Goal: Task Accomplishment & Management: Manage account settings

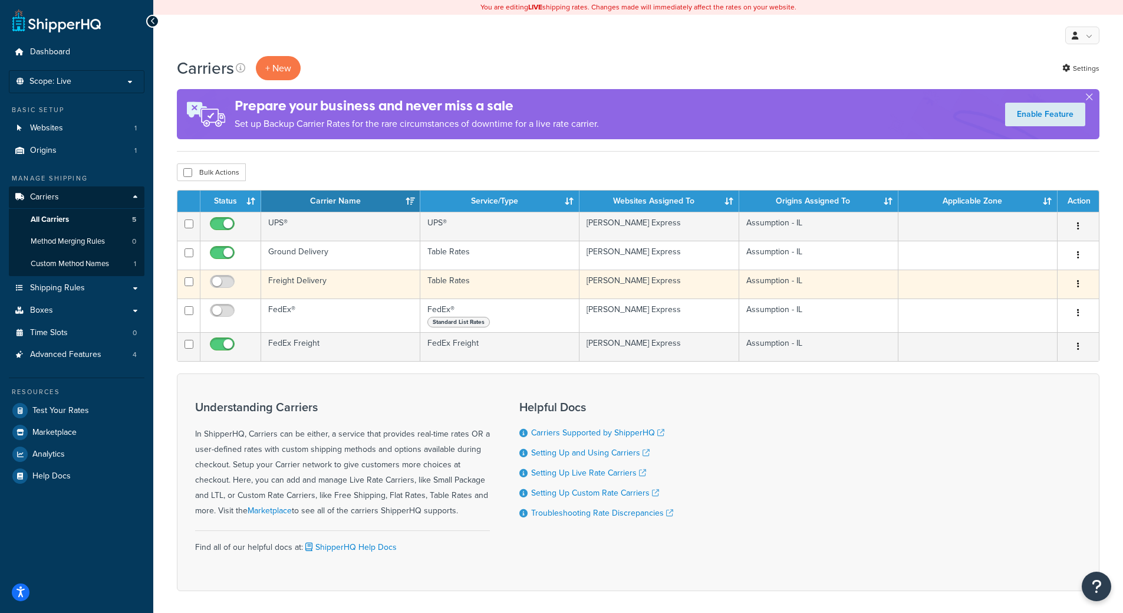
click at [310, 294] on td "Freight Delivery" at bounding box center [340, 283] width 159 height 29
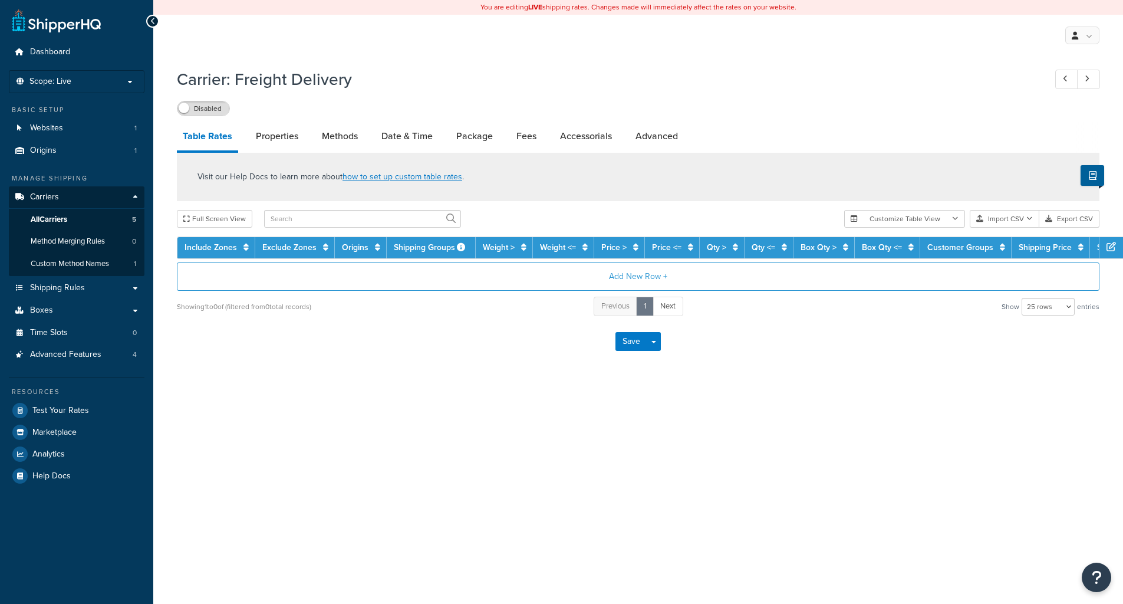
select select "25"
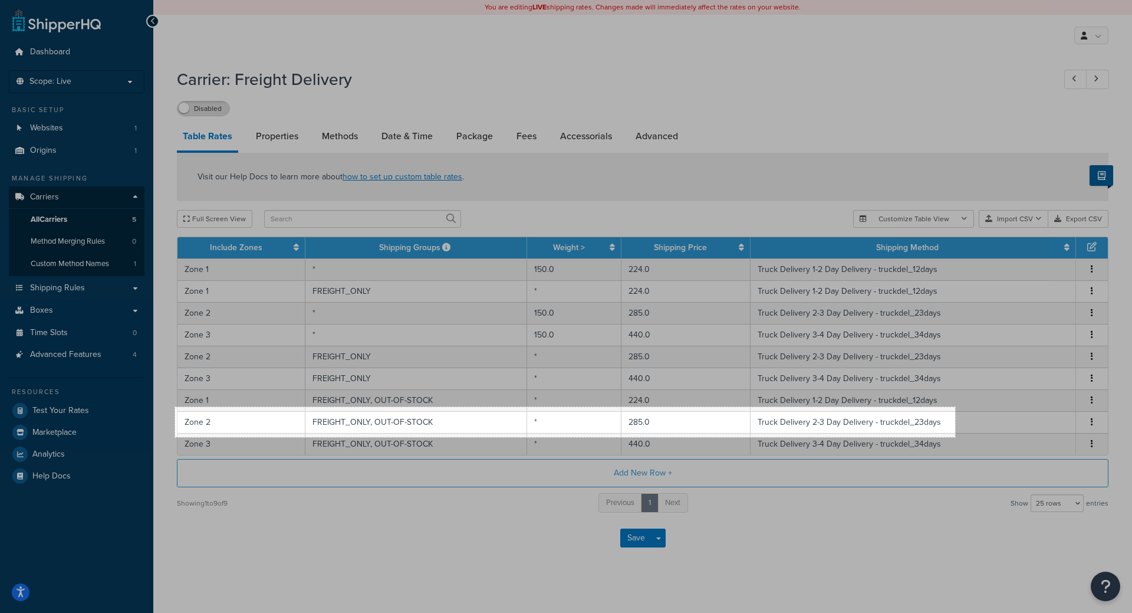
drag, startPoint x: 175, startPoint y: 407, endPoint x: 955, endPoint y: 437, distance: 780.6
click at [955, 437] on div "1323 X 51" at bounding box center [566, 310] width 1132 height 621
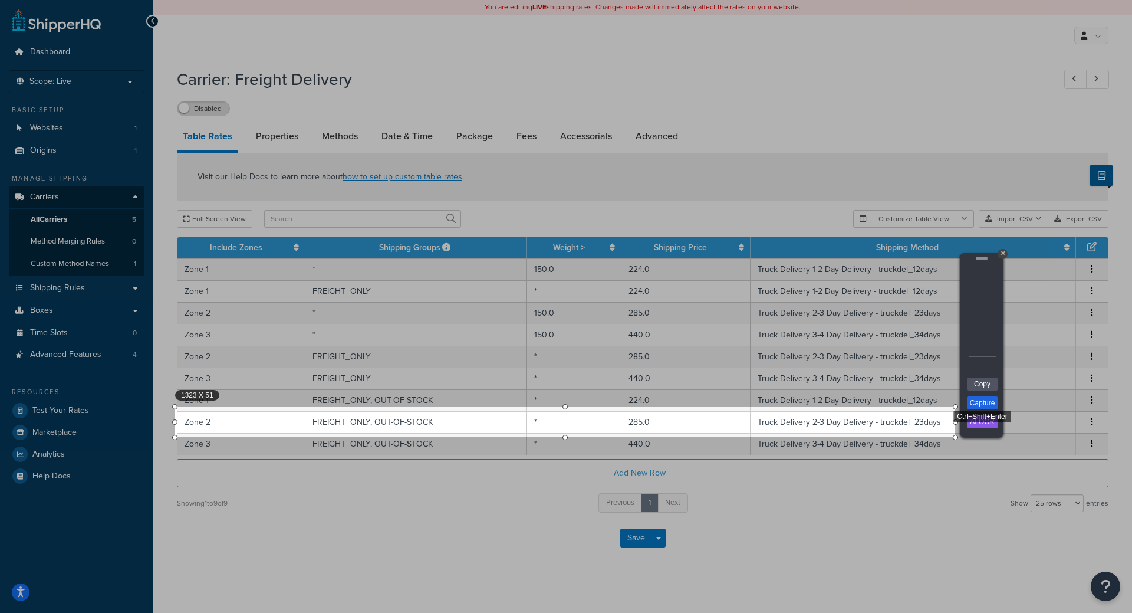
click at [982, 406] on link "Capture" at bounding box center [982, 402] width 31 height 13
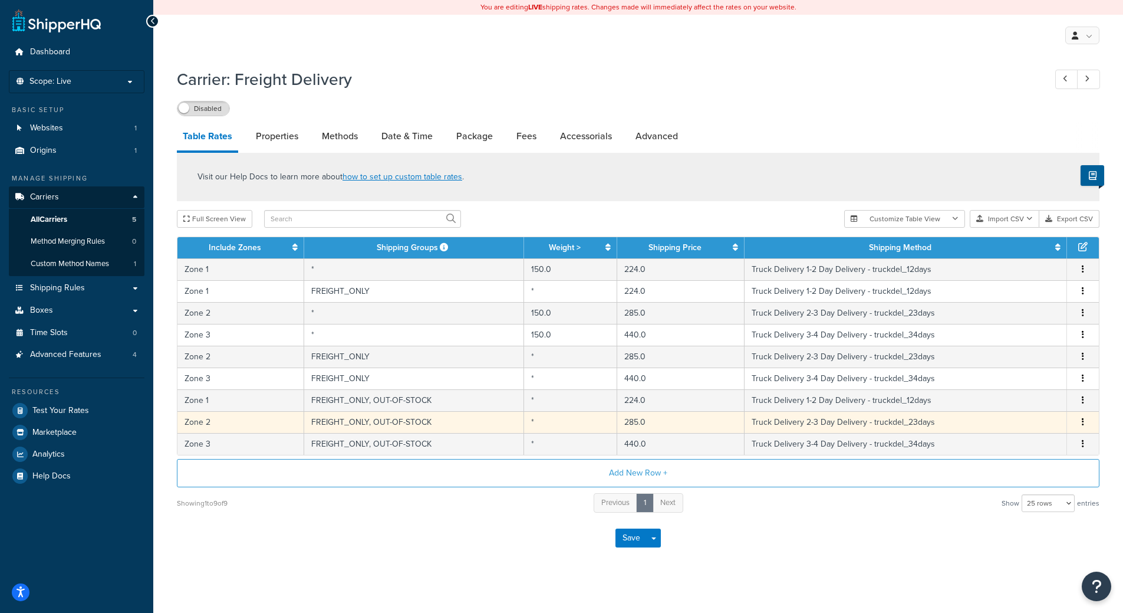
click at [369, 415] on td "FREIGHT_ONLY, OUT-OF-STOCK" at bounding box center [414, 422] width 220 height 22
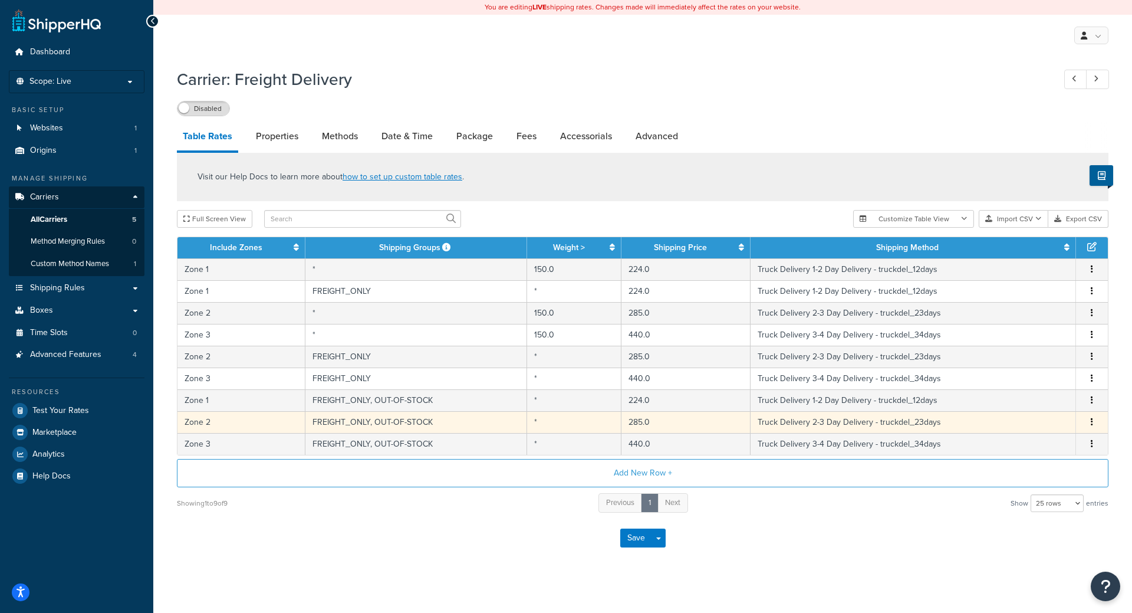
select select "14775"
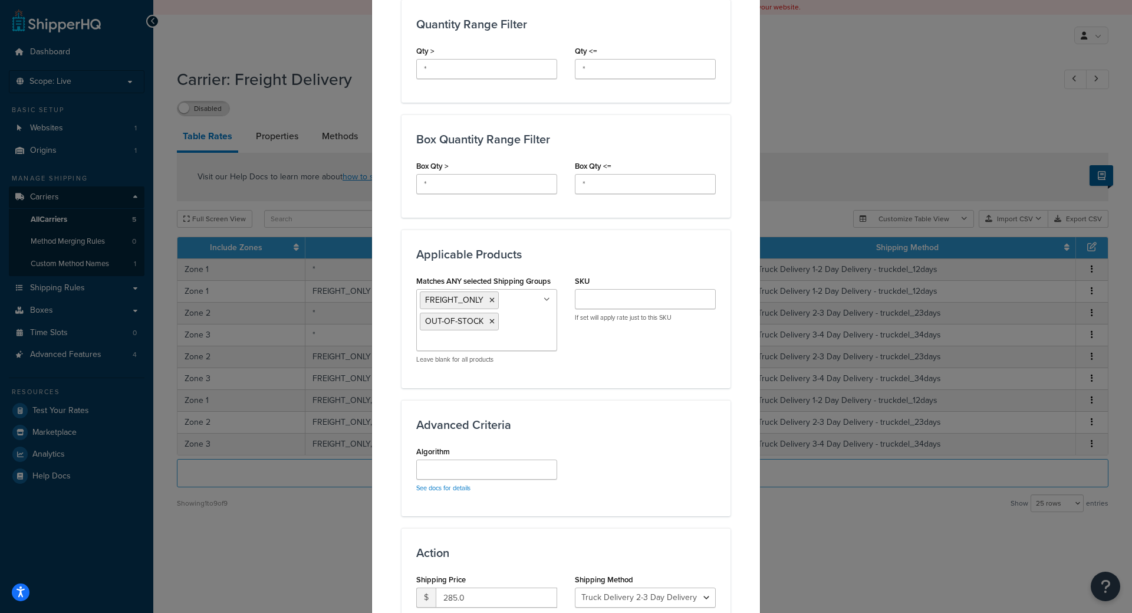
scroll to position [566, 0]
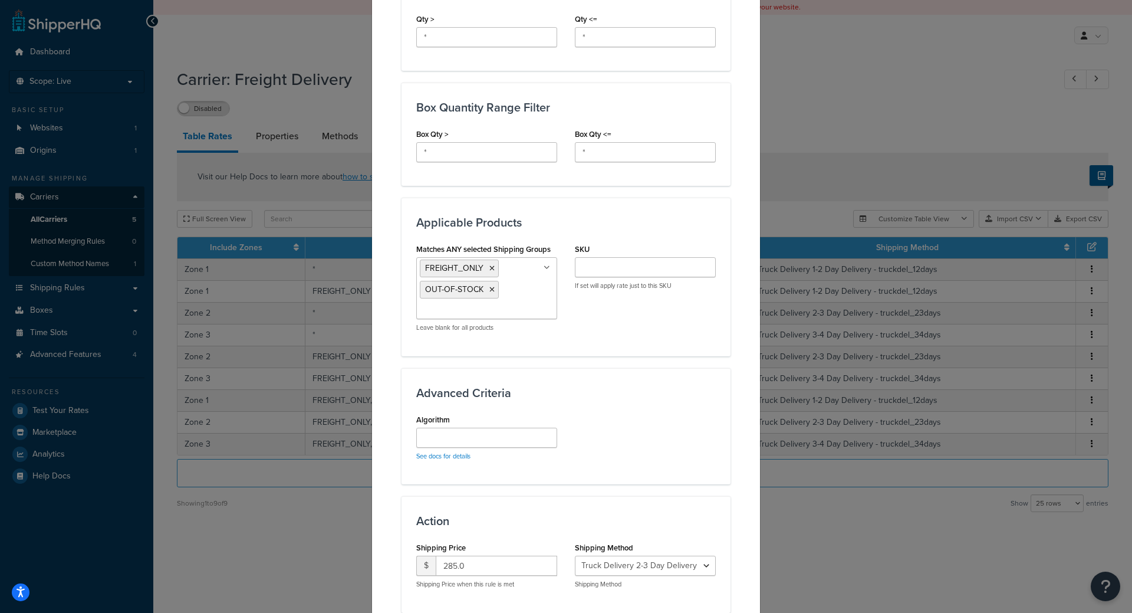
click at [330, 19] on div "Update Table Rate Applicable Zones See examples and learn more about how includ…" at bounding box center [566, 306] width 1132 height 613
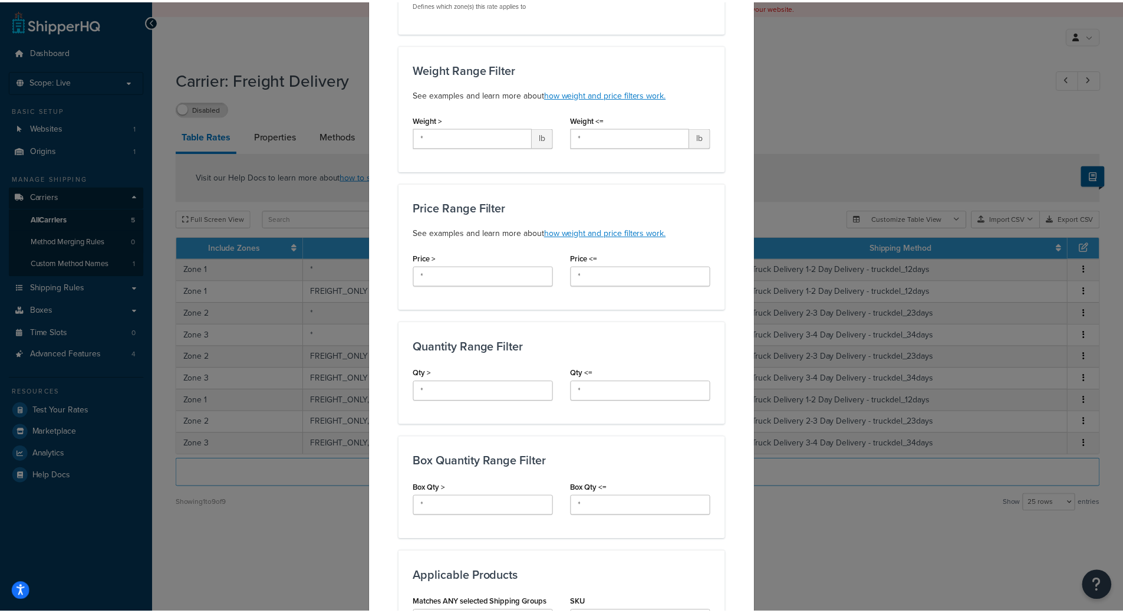
scroll to position [0, 0]
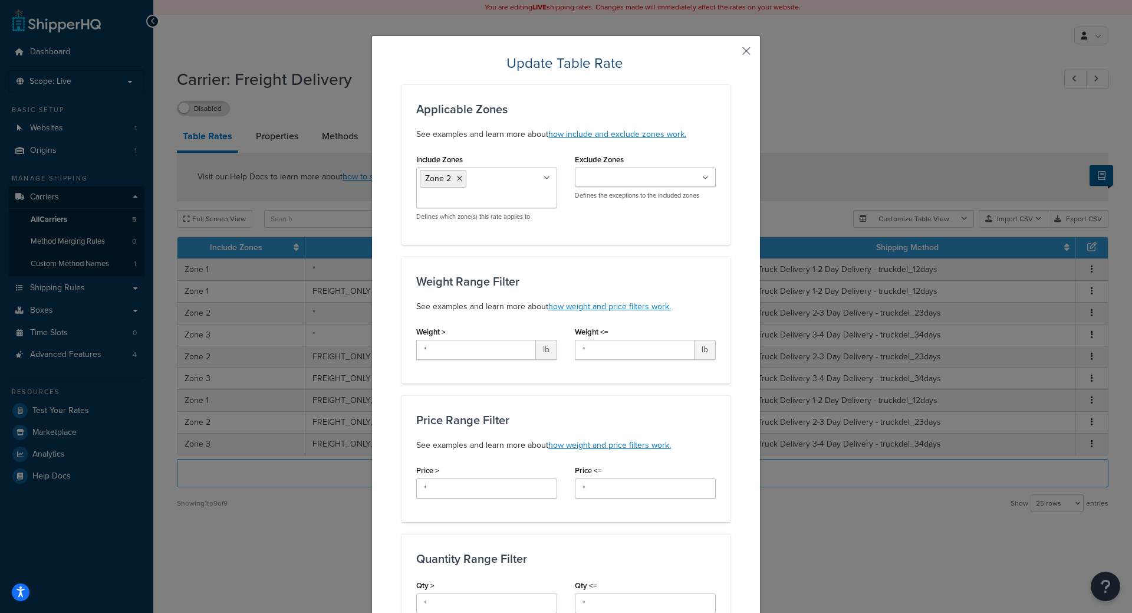
click at [731, 54] on button "button" at bounding box center [729, 55] width 3 height 3
